Goal: Communication & Community: Answer question/provide support

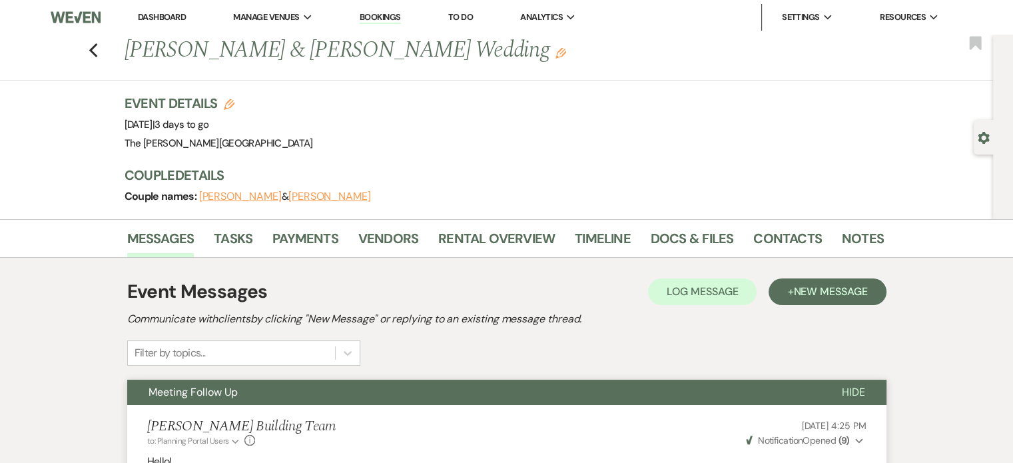
click at [389, 19] on link "Bookings" at bounding box center [380, 17] width 41 height 13
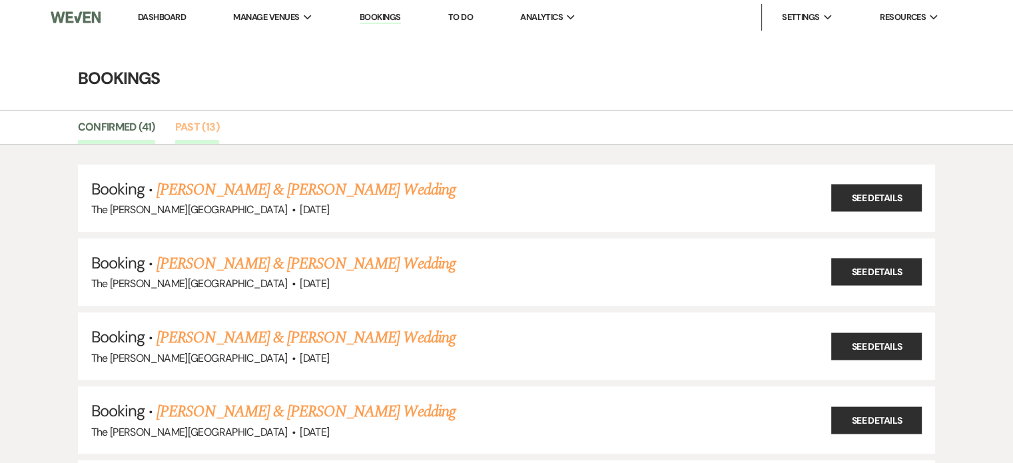
click at [200, 123] on link "Past (13)" at bounding box center [197, 131] width 44 height 25
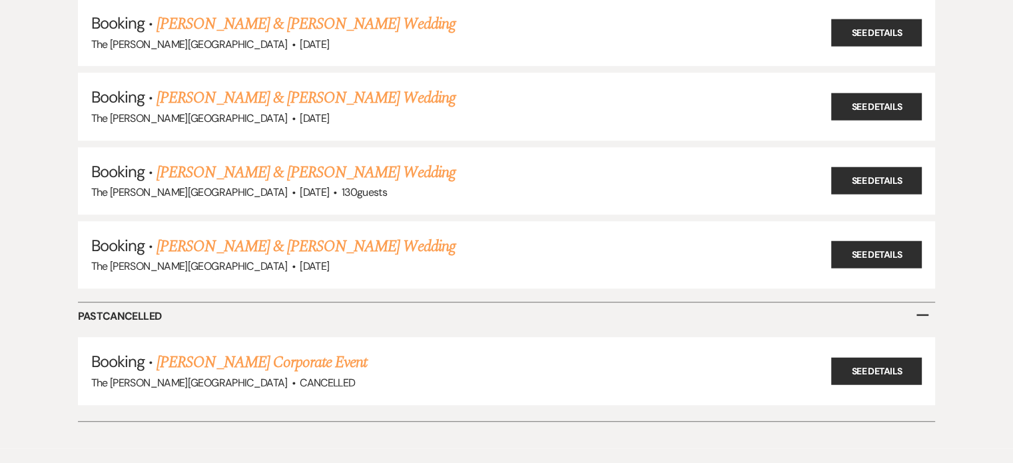
scroll to position [842, 0]
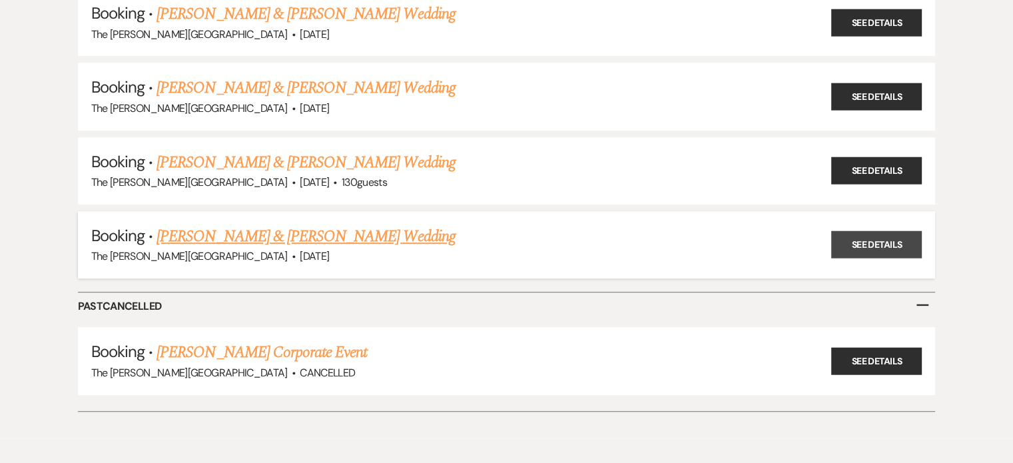
click at [858, 231] on link "See Details" at bounding box center [876, 244] width 91 height 27
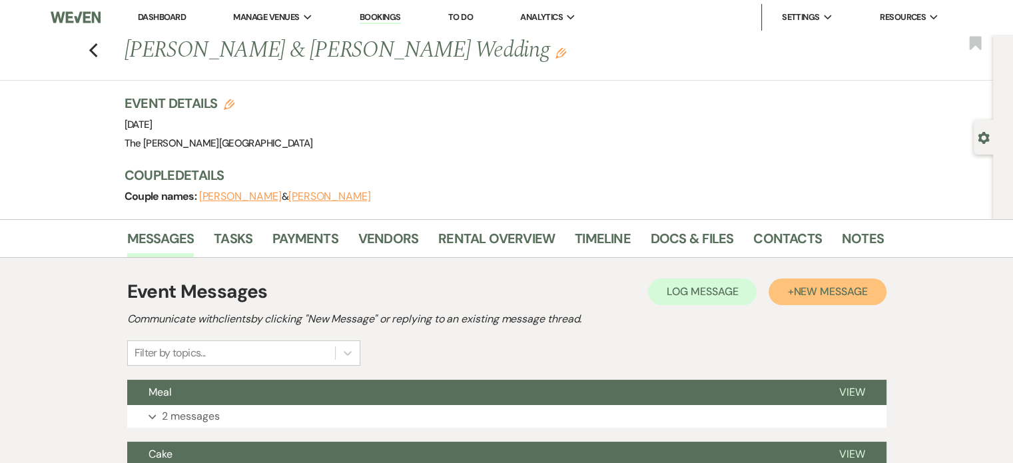
click at [850, 286] on span "New Message" at bounding box center [830, 291] width 74 height 14
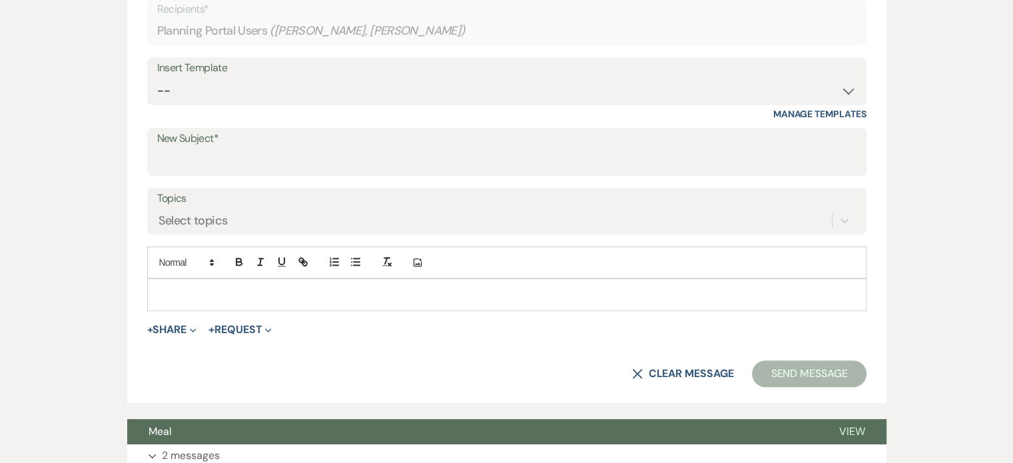
scroll to position [465, 0]
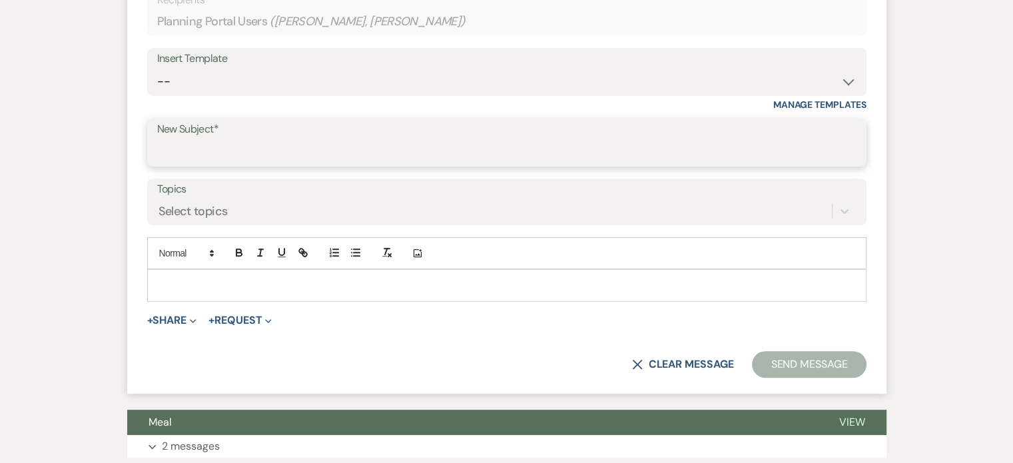
click at [535, 156] on input "New Subject*" at bounding box center [506, 152] width 699 height 26
type input "Bathroom Baskets"
click at [495, 287] on p at bounding box center [507, 285] width 698 height 15
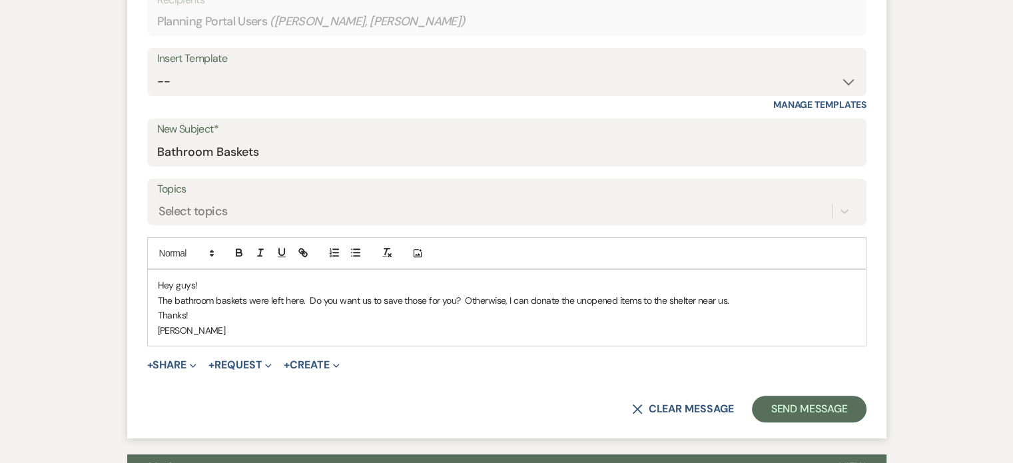
click at [608, 314] on p "Thanks!" at bounding box center [507, 315] width 698 height 15
click at [786, 407] on button "Send Message" at bounding box center [809, 409] width 114 height 27
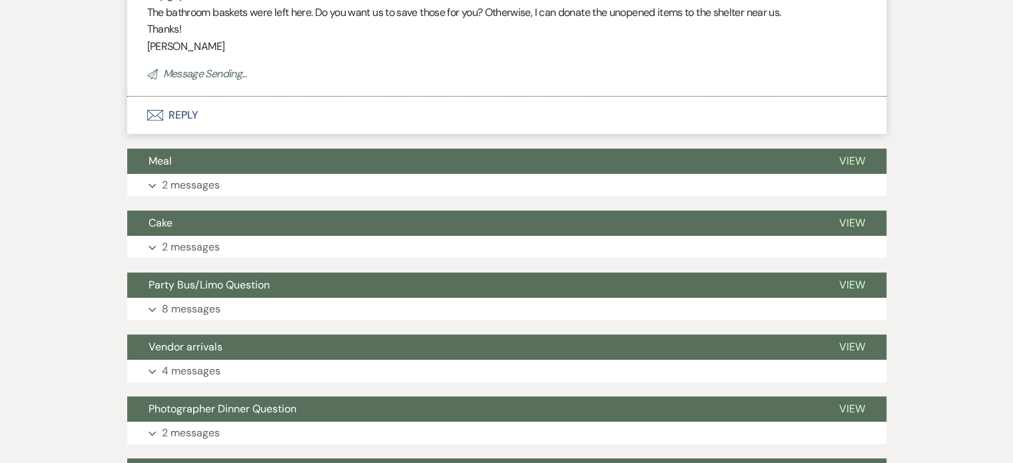
scroll to position [0, 0]
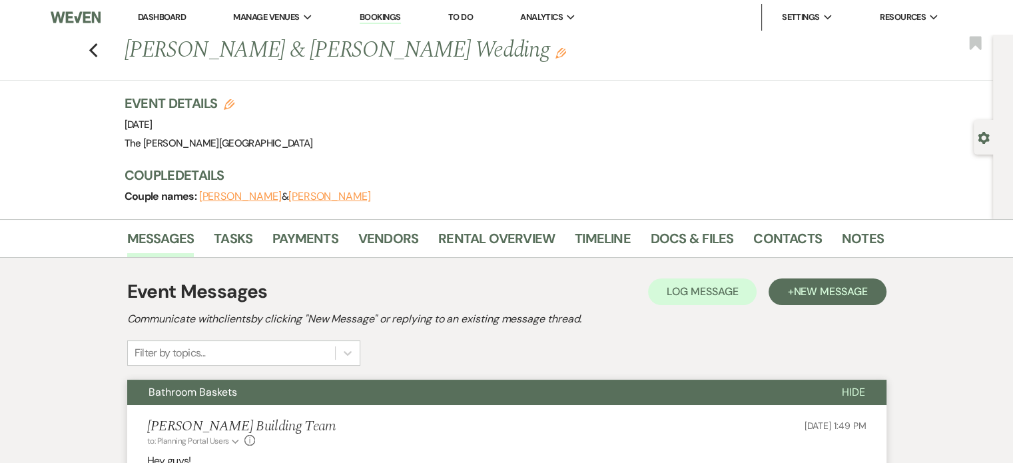
click at [859, 133] on div "Event Details Edit Event Date: [DATE] Venue: [GEOGRAPHIC_DATA][PERSON_NAME] Ven…" at bounding box center [498, 123] width 746 height 59
